Goal: Use online tool/utility: Utilize a website feature to perform a specific function

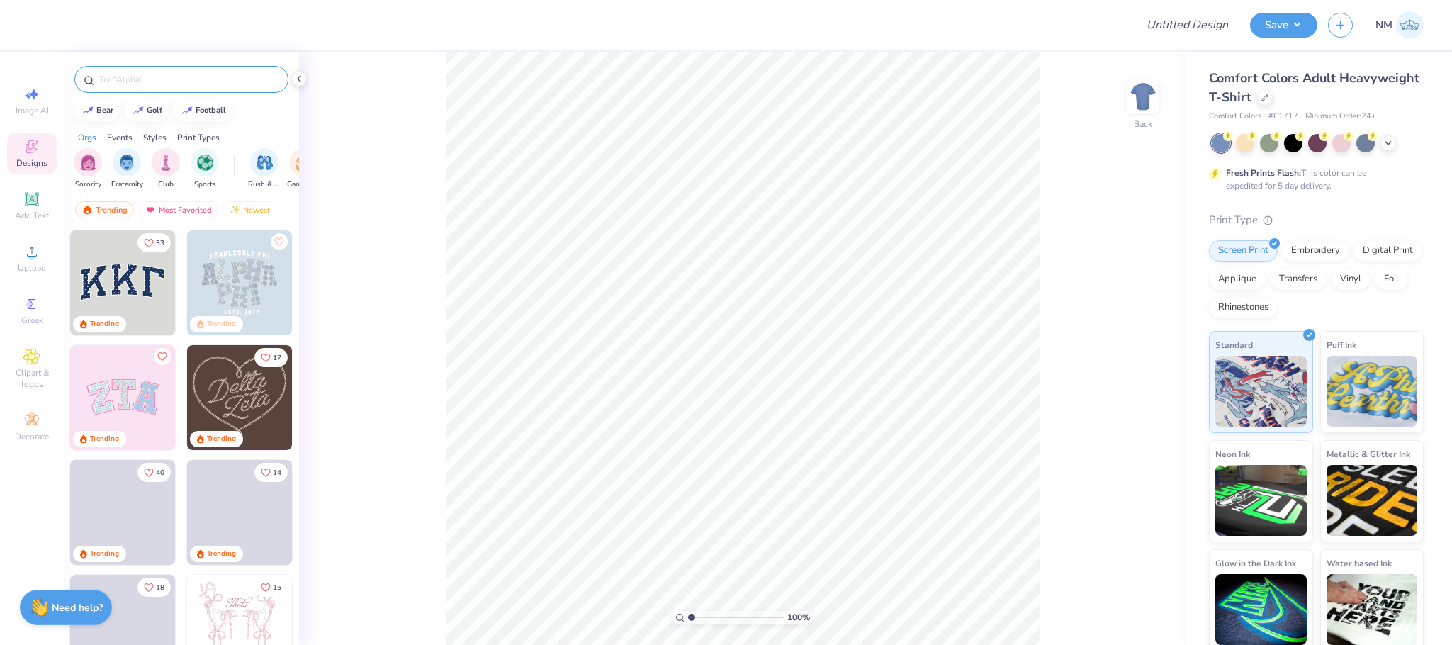
click at [192, 85] on input "text" at bounding box center [188, 79] width 181 height 14
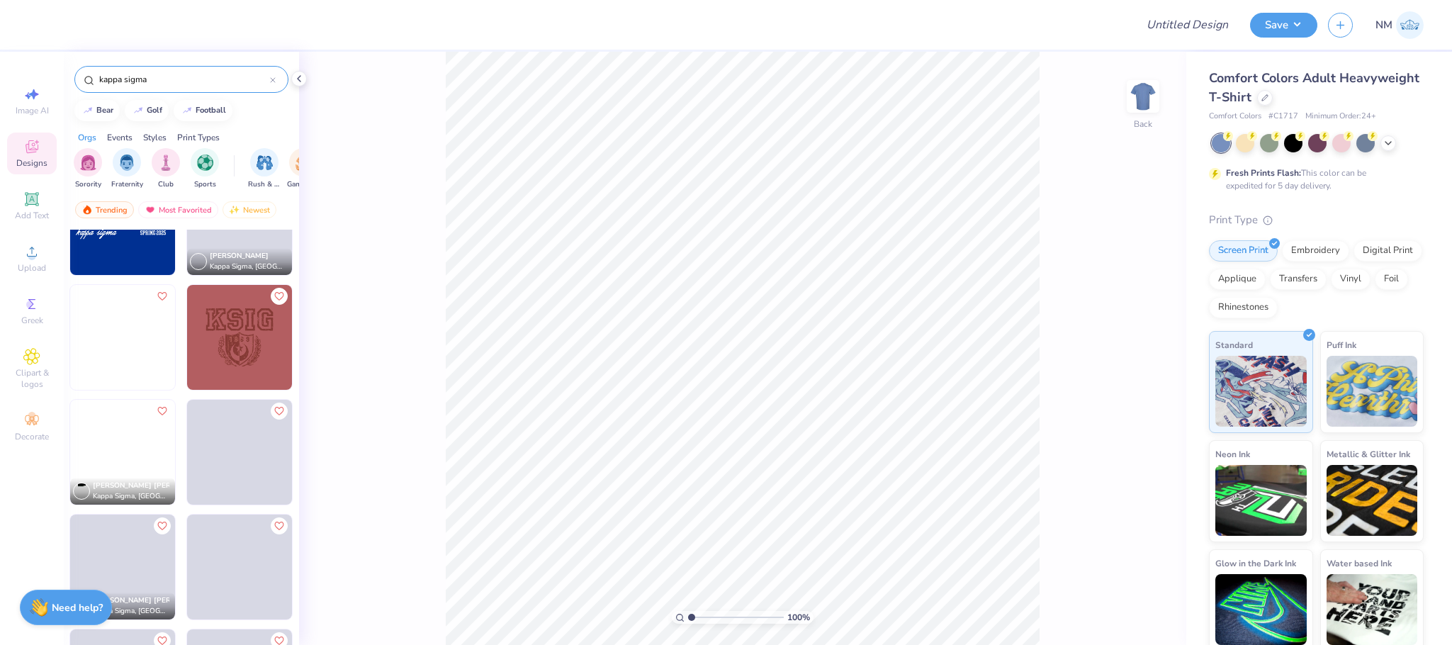
scroll to position [286, 0]
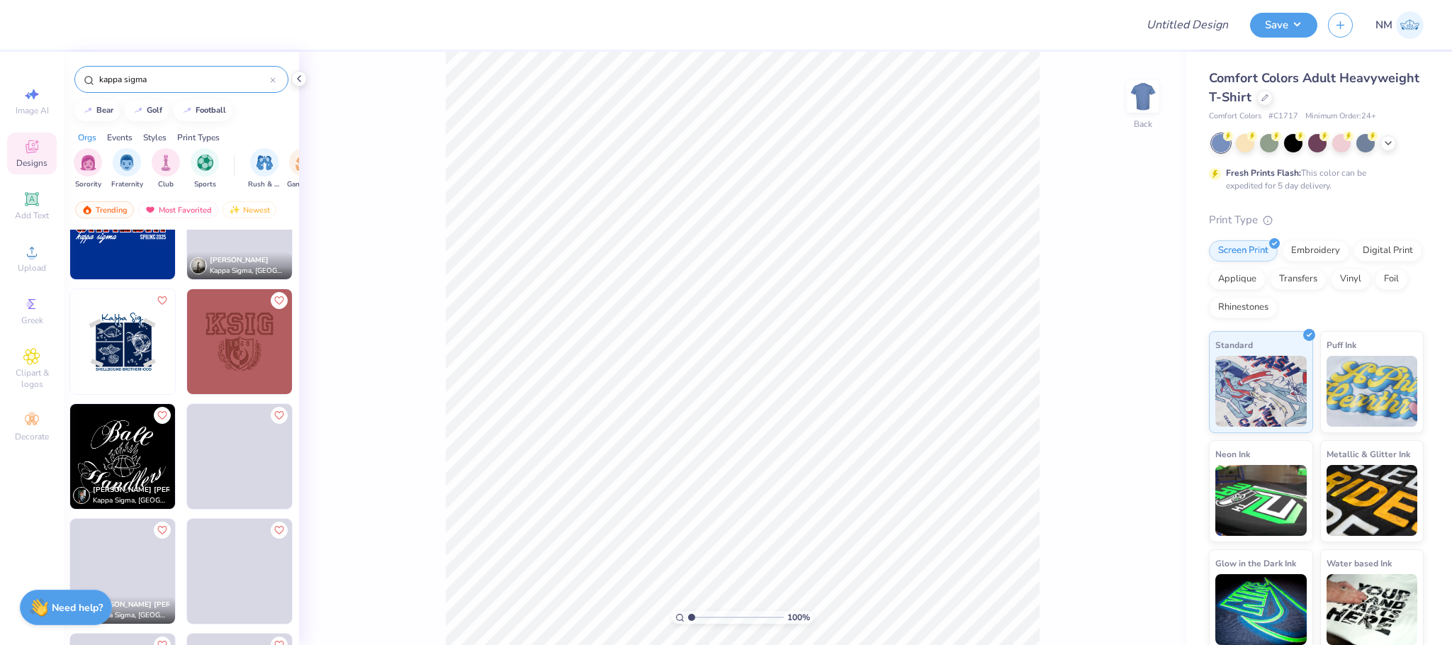
type input "kappa sigma"
click at [133, 364] on img at bounding box center [122, 341] width 105 height 105
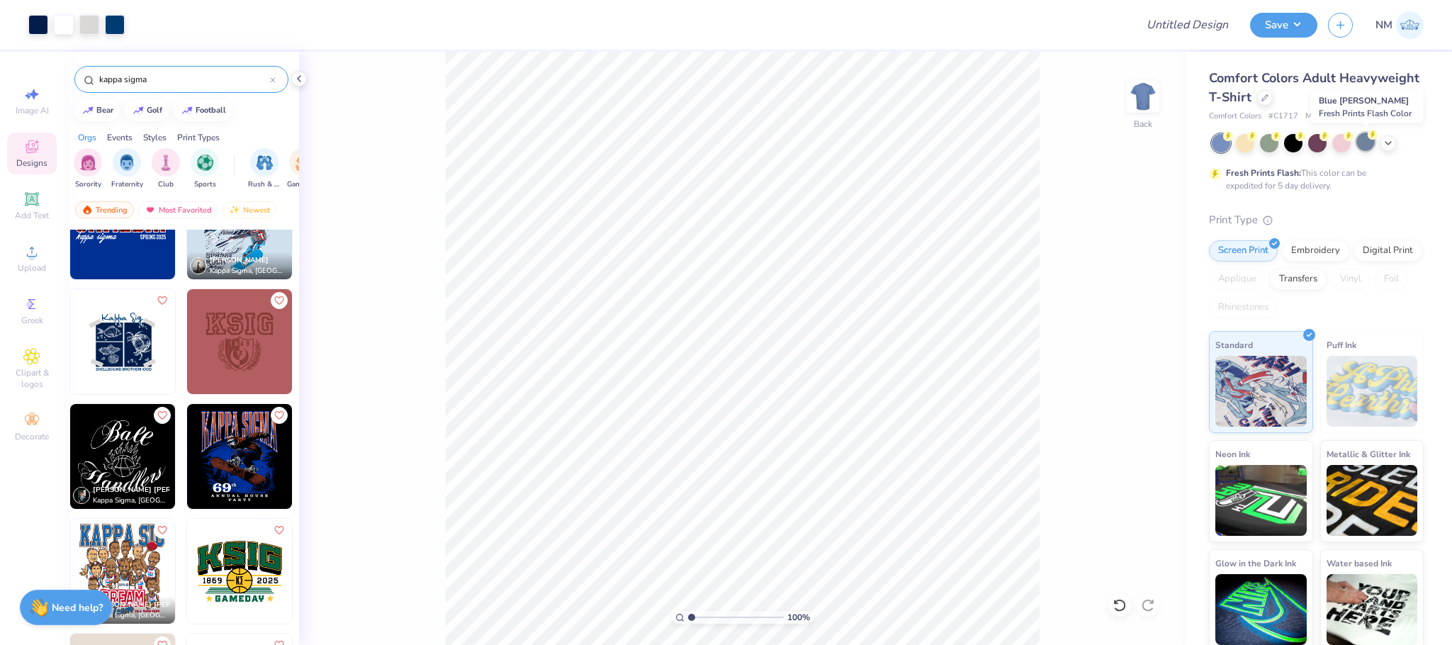
click at [1370, 140] on div at bounding box center [1366, 142] width 18 height 18
click at [1295, 16] on button "Save" at bounding box center [1283, 23] width 67 height 25
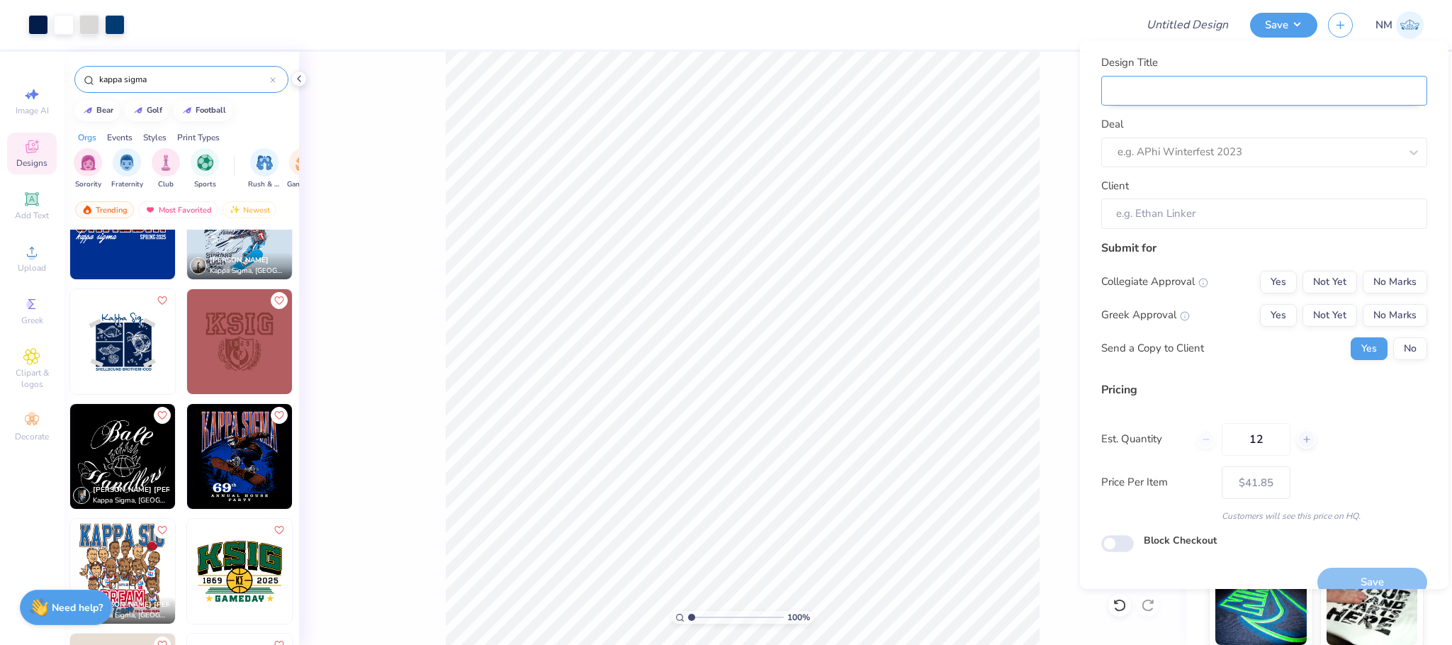
click at [1136, 89] on input "Design Title" at bounding box center [1265, 91] width 326 height 30
type input "K"
type input "Ka"
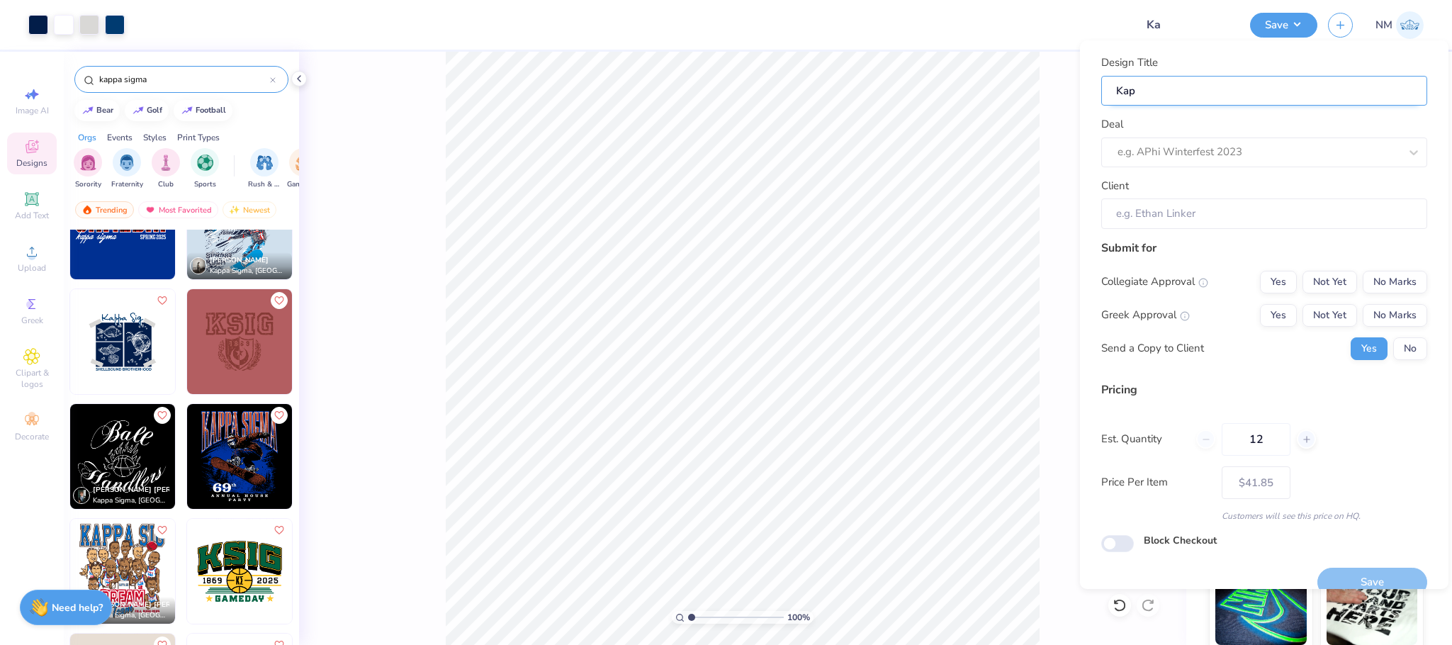
type input "[PERSON_NAME]"
type input "Kappa"
